Goal: Task Accomplishment & Management: Use online tool/utility

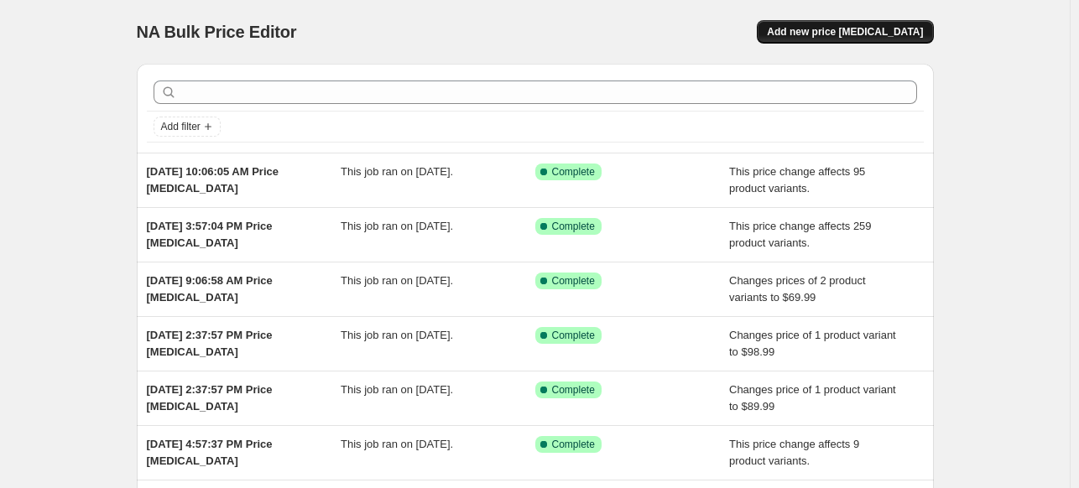
click at [873, 29] on span "Add new price [MEDICAL_DATA]" at bounding box center [845, 31] width 156 height 13
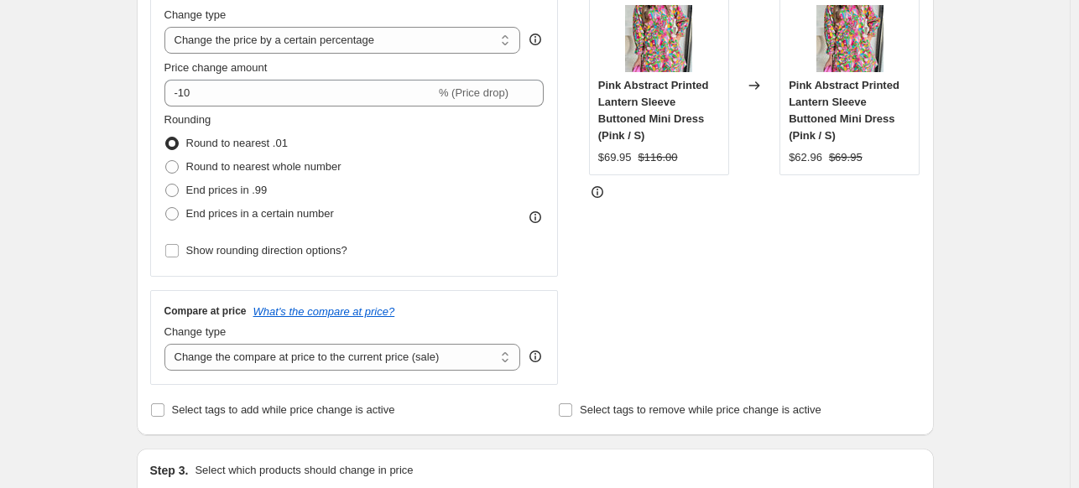
scroll to position [291, 0]
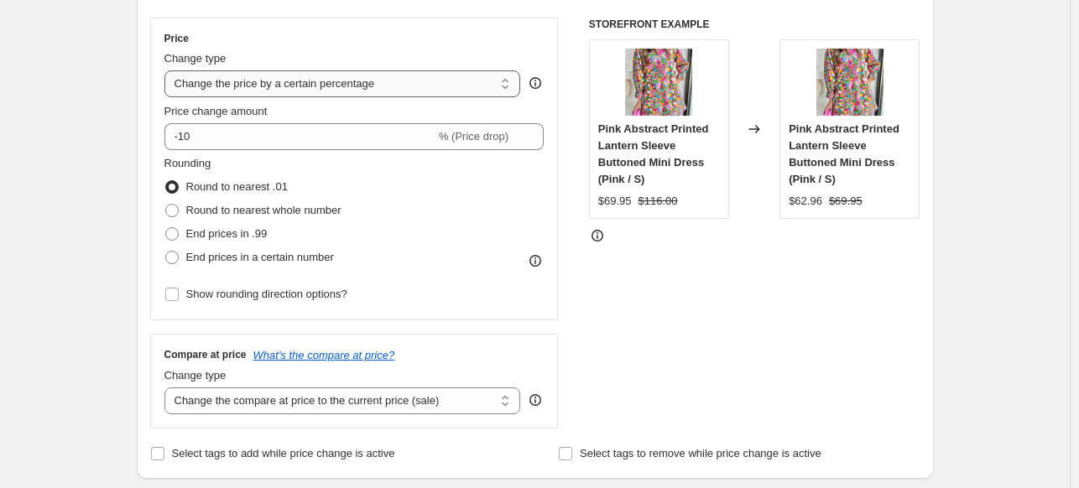
click at [269, 83] on select "Change the price to a certain amount Change the price by a certain amount Chang…" at bounding box center [342, 83] width 357 height 27
select select "no_change"
click at [168, 70] on select "Change the price to a certain amount Change the price by a certain amount Chang…" at bounding box center [342, 83] width 357 height 27
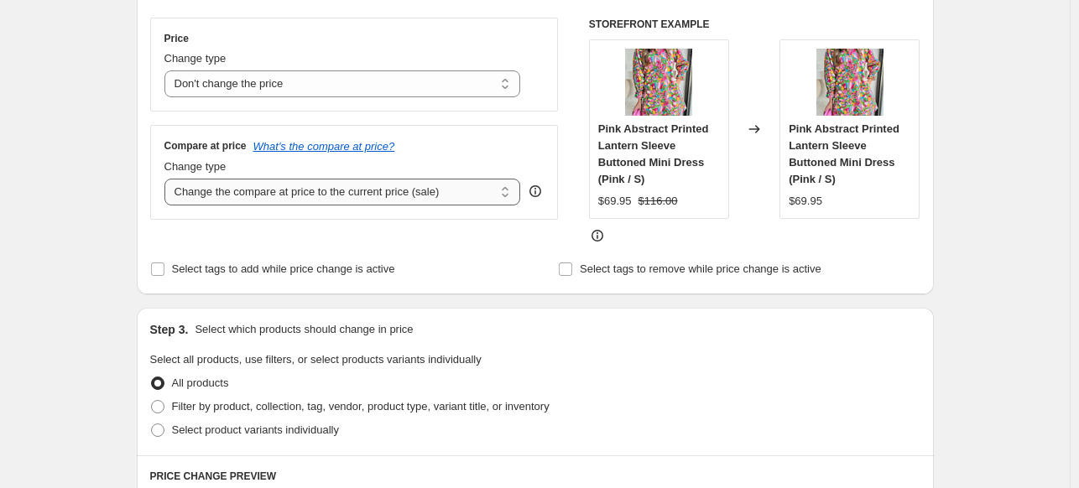
drag, startPoint x: 245, startPoint y: 195, endPoint x: 242, endPoint y: 203, distance: 9.0
click at [245, 195] on select "Change the compare at price to the current price (sale) Change the compare at p…" at bounding box center [342, 192] width 357 height 27
select select "pp"
click at [168, 179] on select "Change the compare at price to the current price (sale) Change the compare at p…" at bounding box center [342, 192] width 357 height 27
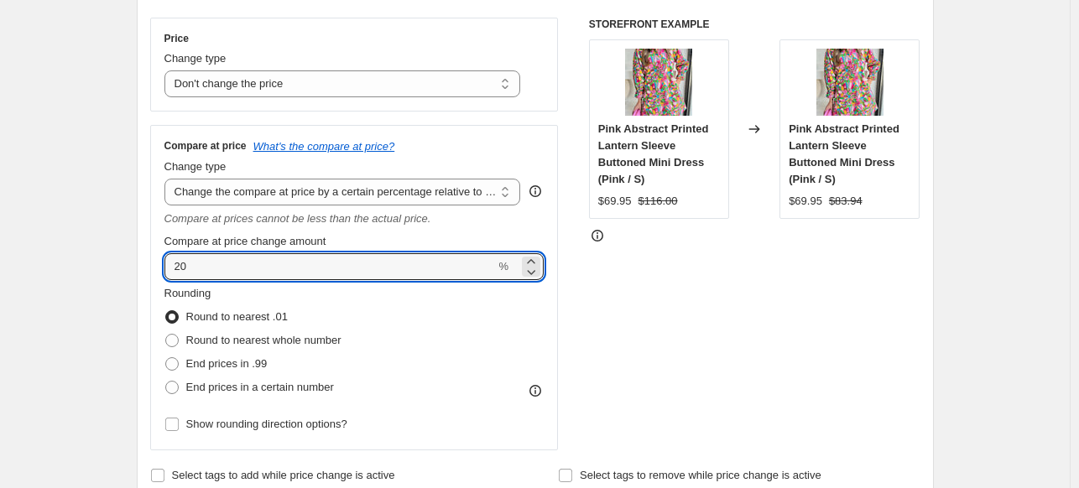
drag, startPoint x: 212, startPoint y: 258, endPoint x: 109, endPoint y: 262, distance: 103.3
type input "66"
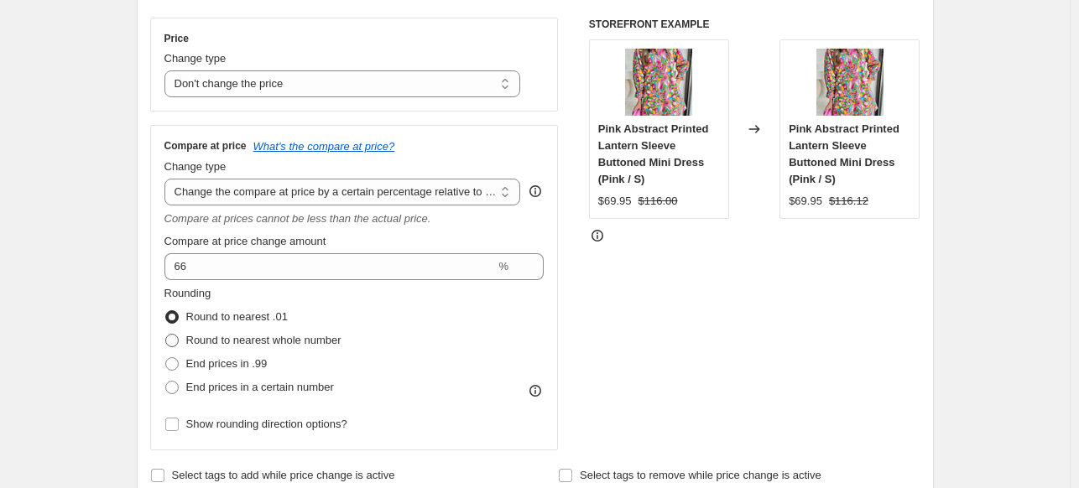
click at [175, 338] on span at bounding box center [171, 340] width 13 height 13
click at [166, 335] on input "Round to nearest whole number" at bounding box center [165, 334] width 1 height 1
radio input "true"
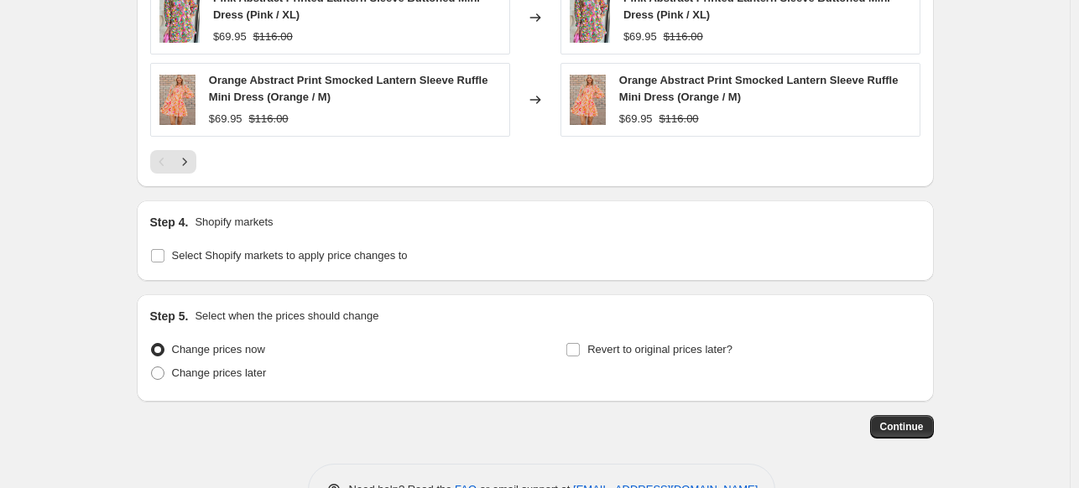
scroll to position [1329, 0]
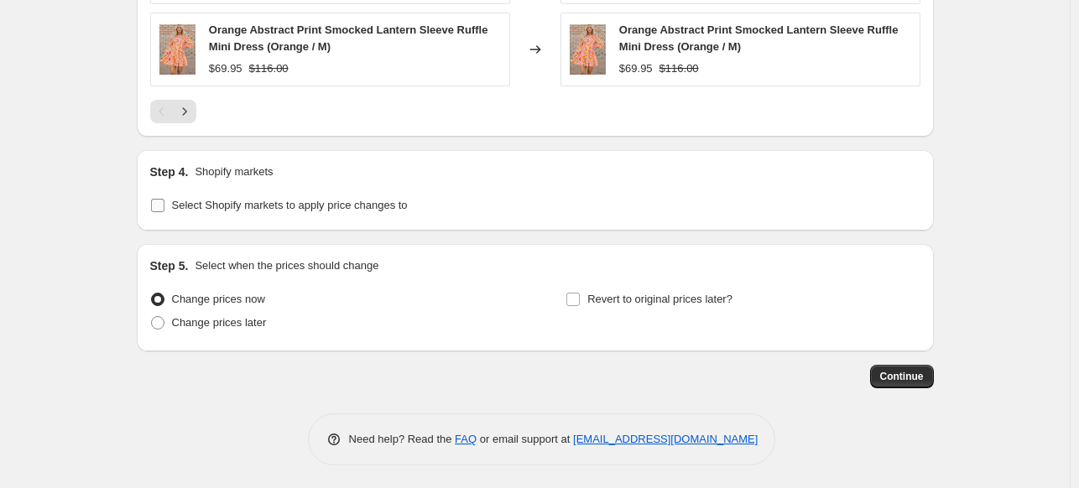
click at [178, 207] on span "Select Shopify markets to apply price changes to" at bounding box center [290, 205] width 236 height 13
click at [164, 207] on input "Select Shopify markets to apply price changes to" at bounding box center [157, 205] width 13 height 13
checkbox input "true"
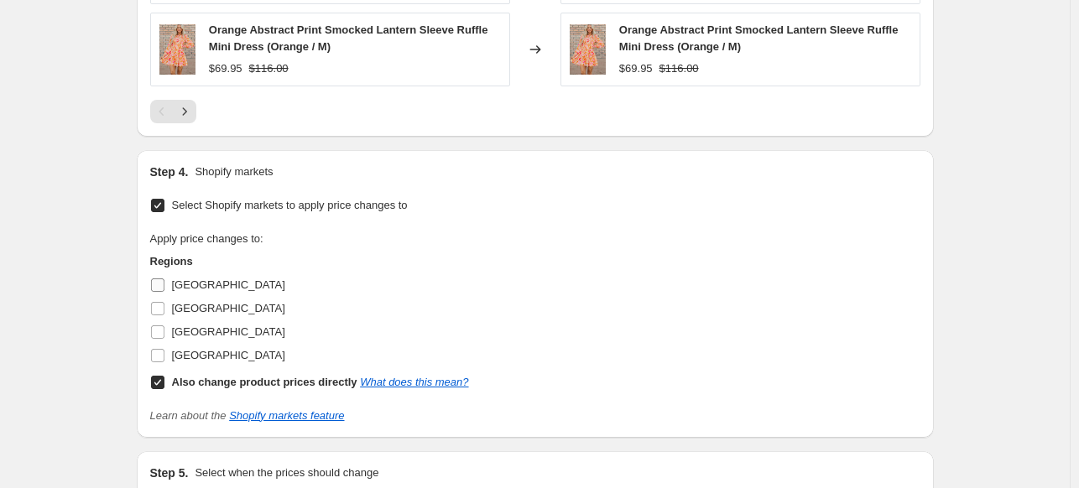
click at [164, 281] on input "[GEOGRAPHIC_DATA]" at bounding box center [157, 285] width 13 height 13
checkbox input "true"
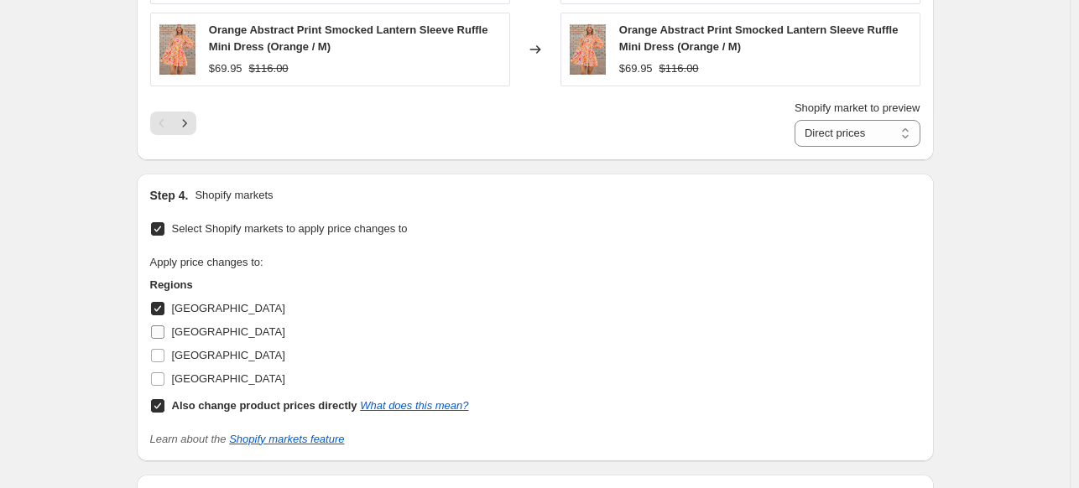
click at [162, 325] on span at bounding box center [157, 332] width 15 height 15
click at [162, 326] on input "[GEOGRAPHIC_DATA]" at bounding box center [157, 332] width 13 height 13
checkbox input "true"
click at [159, 353] on input "[GEOGRAPHIC_DATA]" at bounding box center [157, 355] width 13 height 13
checkbox input "true"
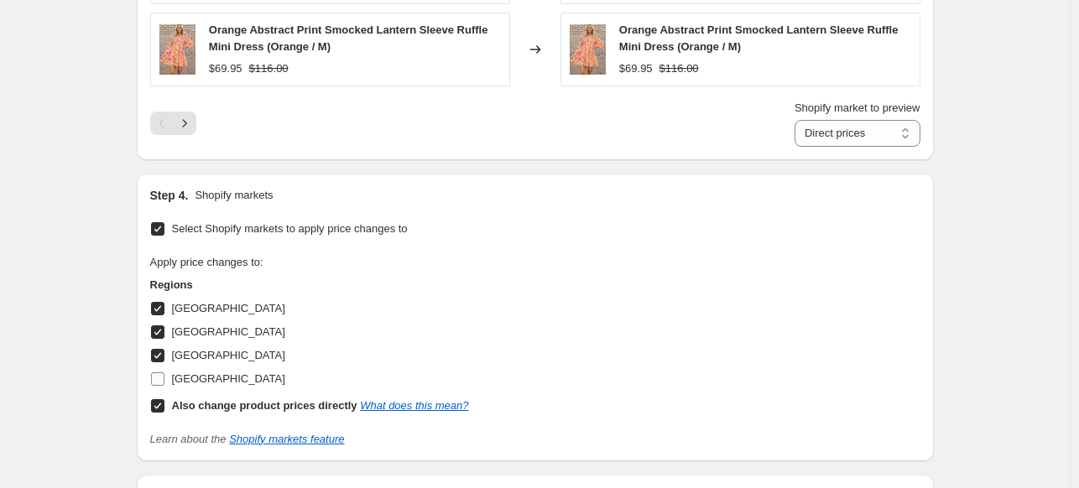
click at [159, 373] on input "[GEOGRAPHIC_DATA]" at bounding box center [157, 379] width 13 height 13
checkbox input "true"
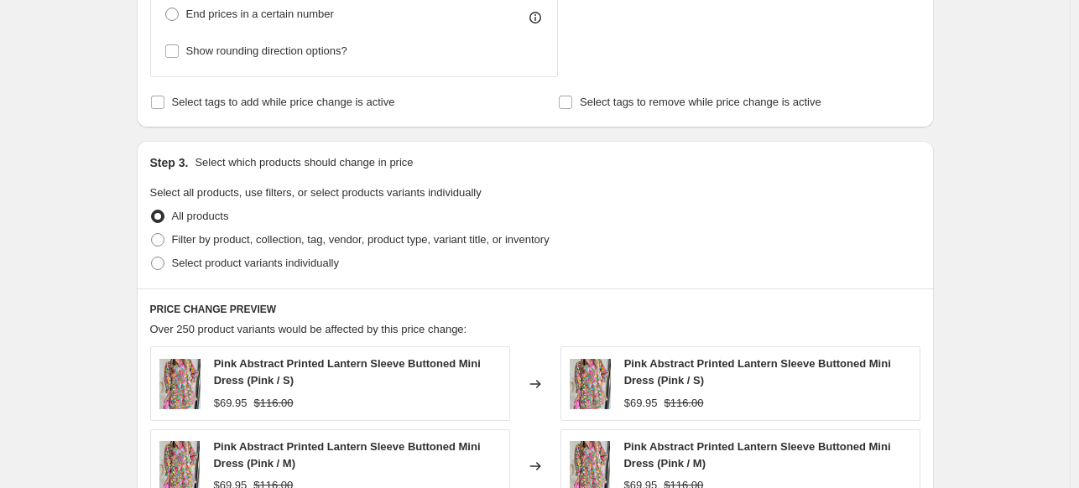
scroll to position [660, 0]
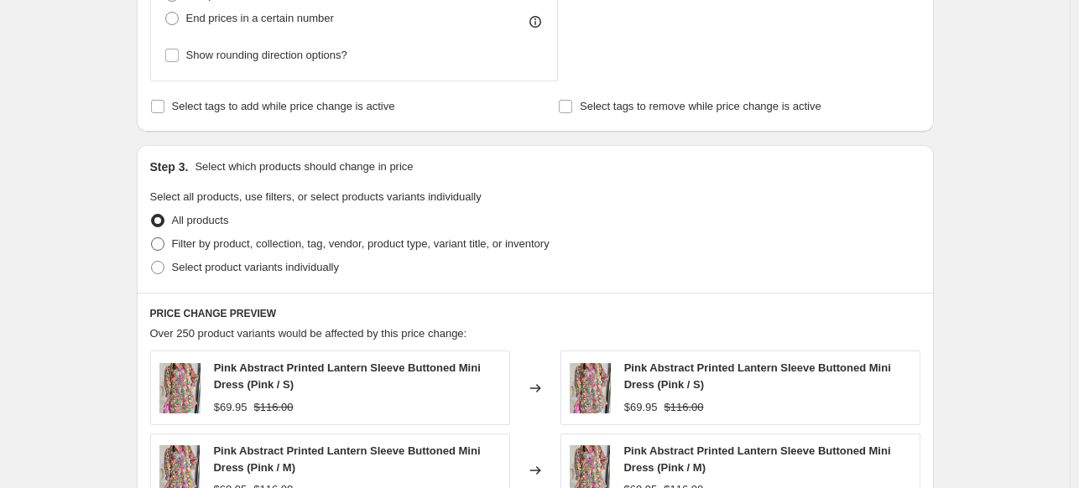
click at [227, 242] on span "Filter by product, collection, tag, vendor, product type, variant title, or inv…" at bounding box center [361, 243] width 378 height 13
click at [152, 238] on input "Filter by product, collection, tag, vendor, product type, variant title, or inv…" at bounding box center [151, 237] width 1 height 1
radio input "true"
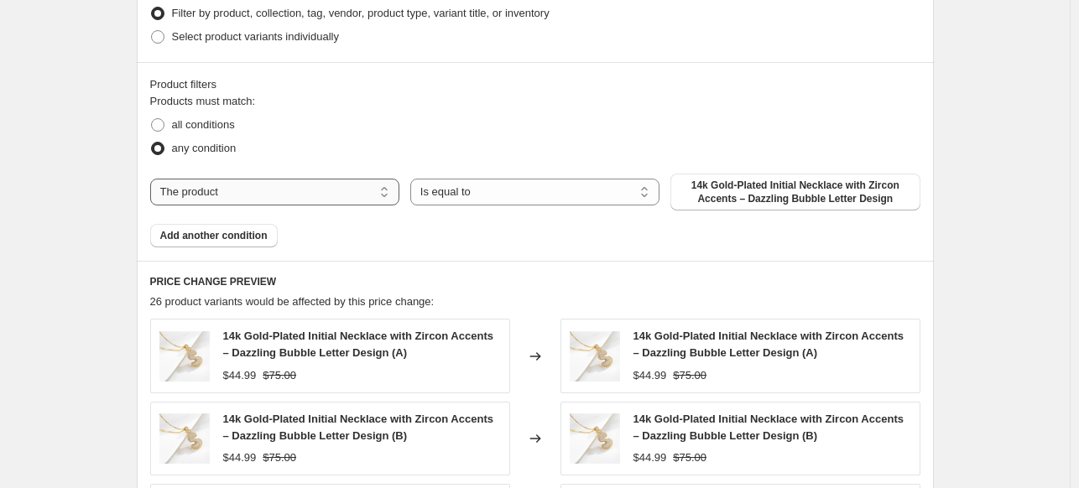
scroll to position [909, 0]
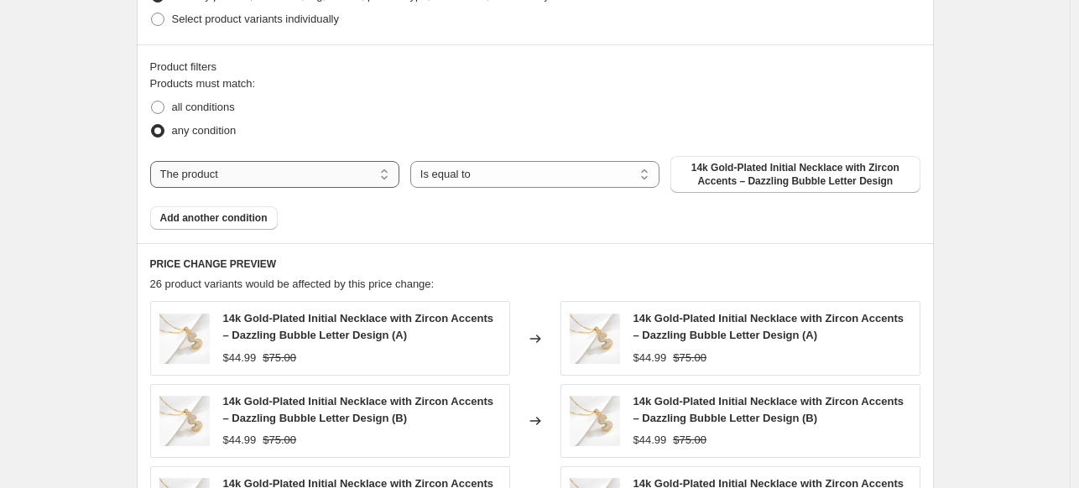
click at [294, 182] on select "The product The product's collection The product's tag The product's vendor The…" at bounding box center [274, 174] width 249 height 27
select select "product_status"
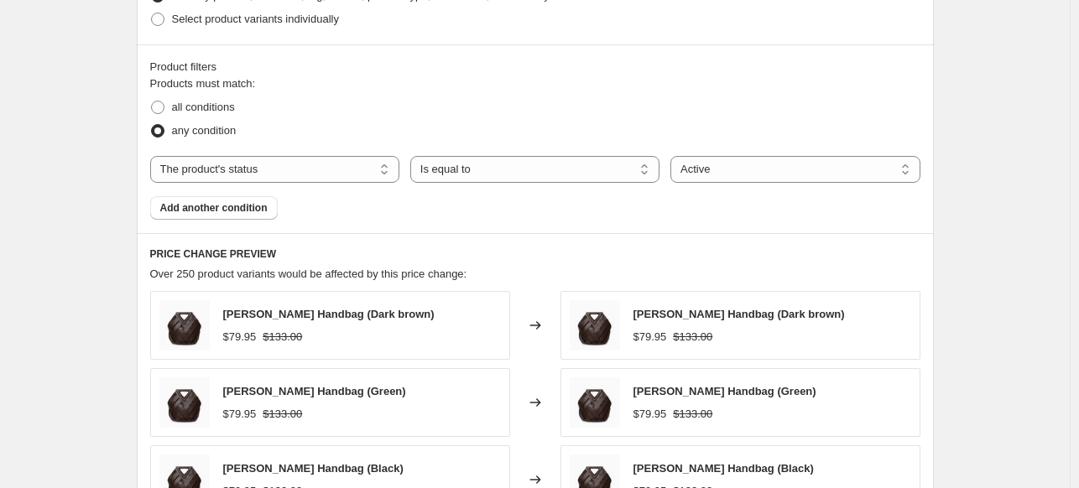
click at [504, 154] on div "Products must match: all conditions any condition The product The product's col…" at bounding box center [535, 148] width 770 height 144
drag, startPoint x: 484, startPoint y: 168, endPoint x: 479, endPoint y: 177, distance: 10.5
click at [484, 168] on select "Is equal to Is not equal to" at bounding box center [534, 169] width 249 height 27
click at [414, 156] on select "Is equal to Is not equal to" at bounding box center [534, 169] width 249 height 27
drag, startPoint x: 743, startPoint y: 160, endPoint x: 742, endPoint y: 173, distance: 12.7
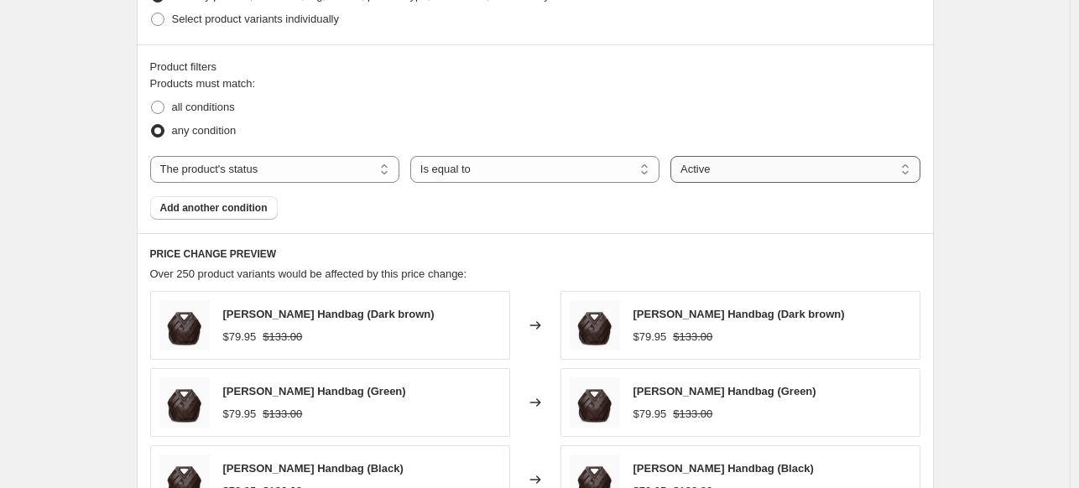
click at [743, 160] on select "Active Draft Archived" at bounding box center [794, 169] width 249 height 27
select select "draft"
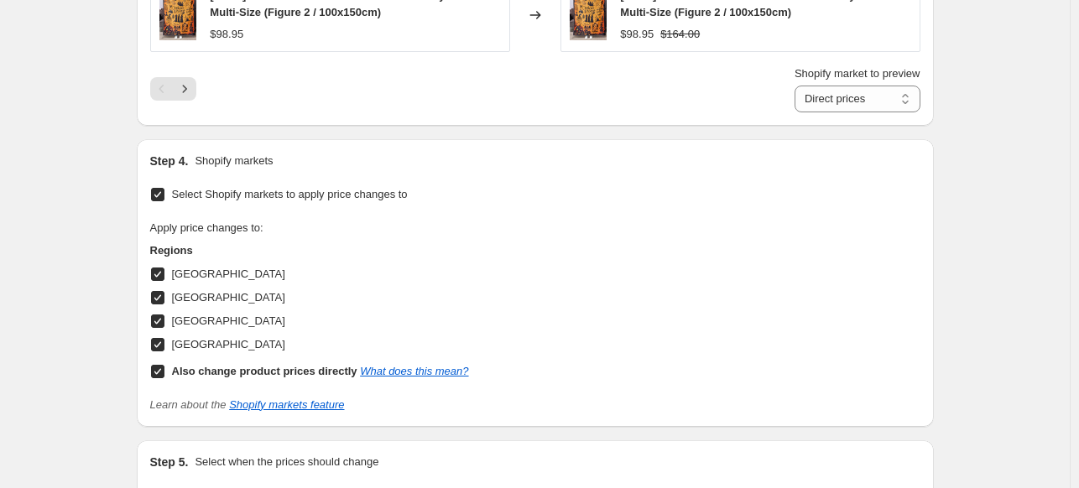
scroll to position [1729, 0]
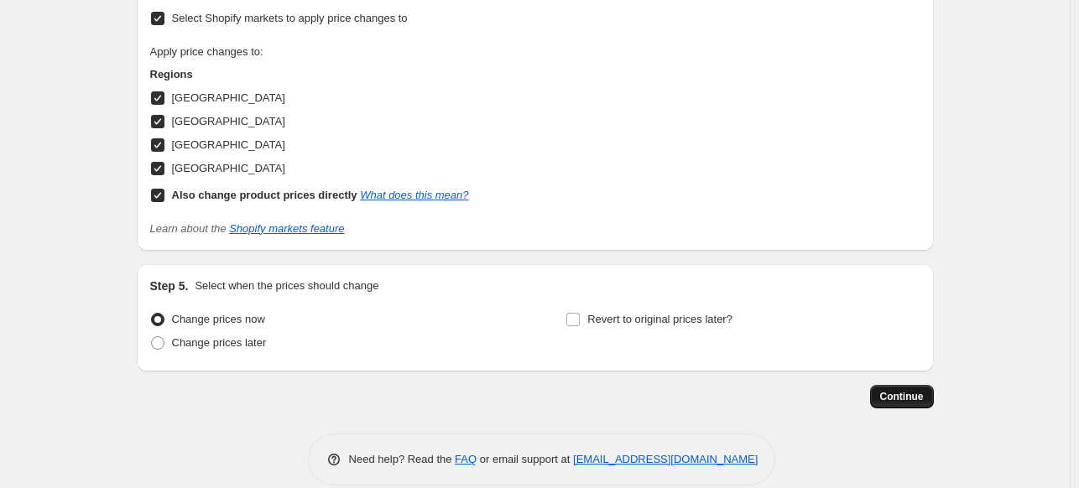
click at [923, 395] on span "Continue" at bounding box center [902, 396] width 44 height 13
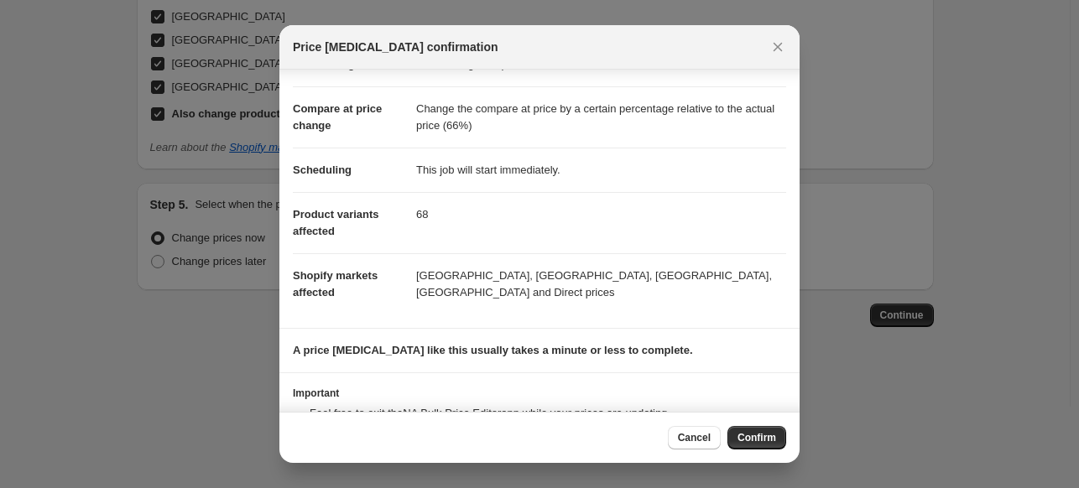
scroll to position [84, 0]
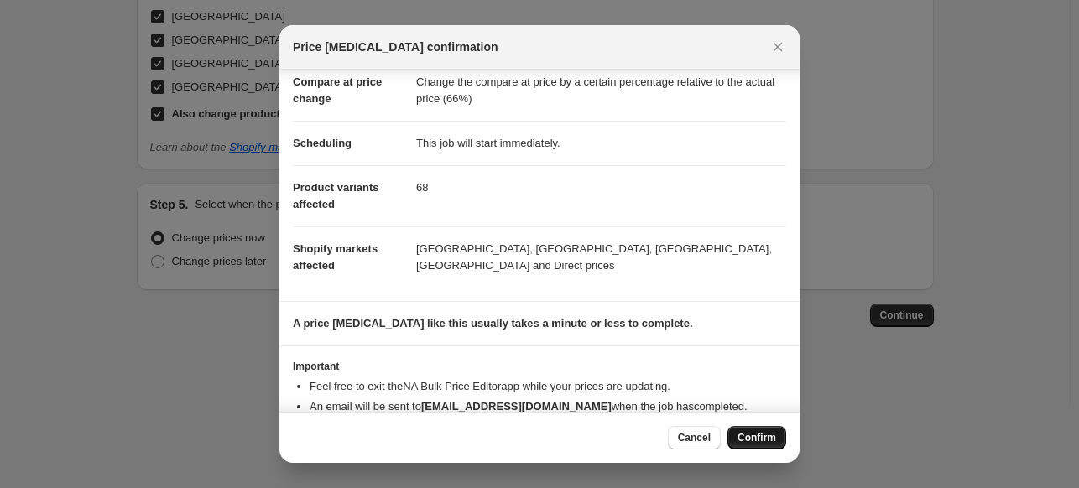
click at [750, 433] on span "Confirm" at bounding box center [757, 437] width 39 height 13
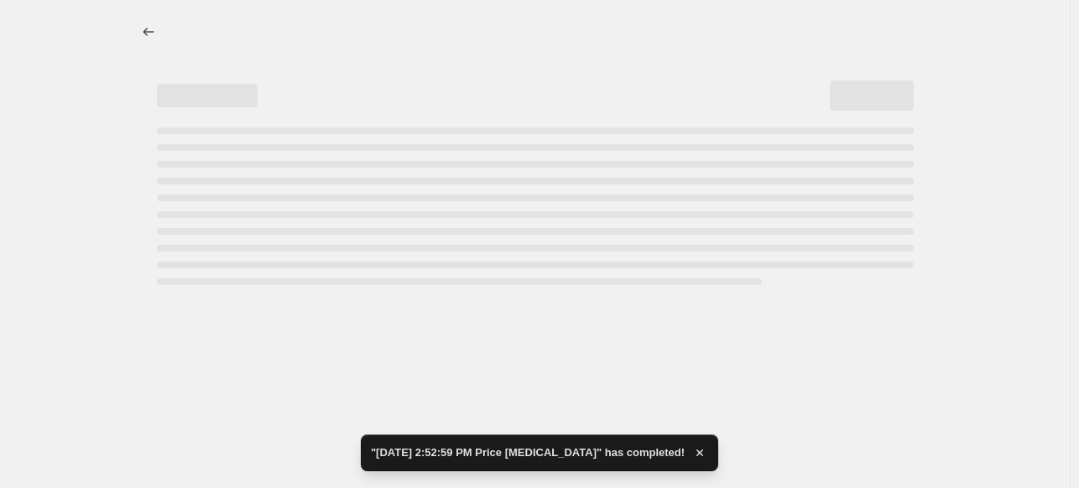
select select "no_change"
select select "pp"
select select "product_status"
select select "draft"
